Goal: Navigation & Orientation: Understand site structure

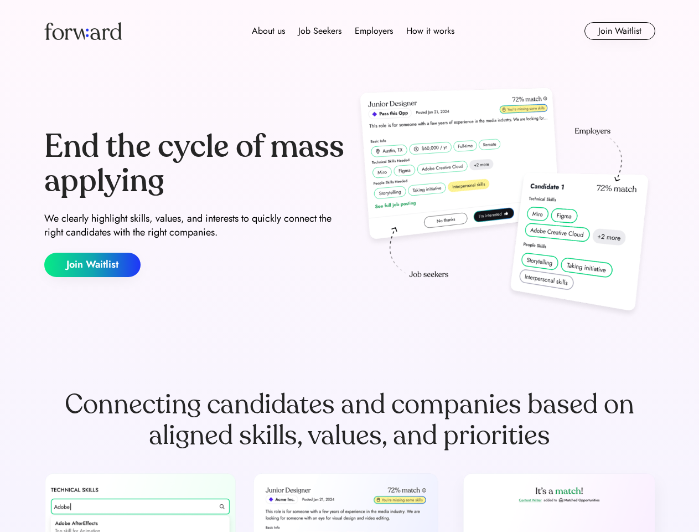
click at [349, 266] on div "End the cycle of mass applying We clearly highlight skills, values, and interes…" at bounding box center [349, 203] width 611 height 238
click at [350, 31] on div "About us Job Seekers Employers How it works" at bounding box center [353, 30] width 436 height 13
click at [83, 31] on img at bounding box center [83, 31] width 78 height 18
click at [353, 31] on div "About us Job Seekers Employers How it works" at bounding box center [353, 30] width 436 height 13
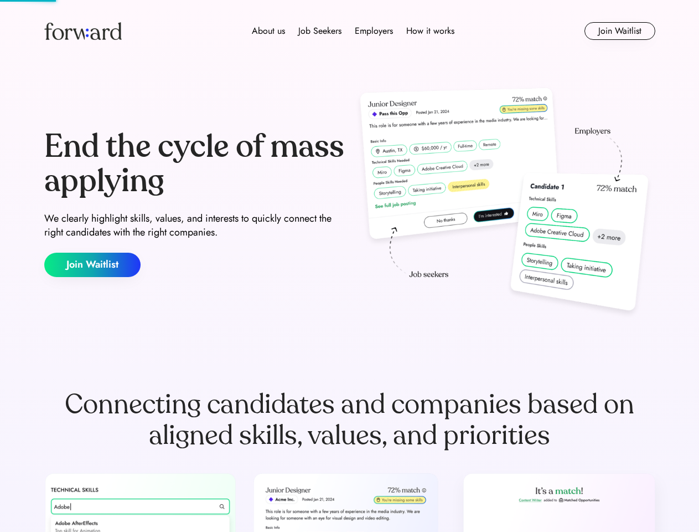
click at [269, 31] on div "About us" at bounding box center [268, 30] width 33 height 13
click at [320, 31] on div "Job Seekers" at bounding box center [319, 30] width 43 height 13
click at [374, 31] on div "Employers" at bounding box center [374, 30] width 38 height 13
click at [430, 31] on div "How it works" at bounding box center [430, 30] width 48 height 13
